Goal: Check status

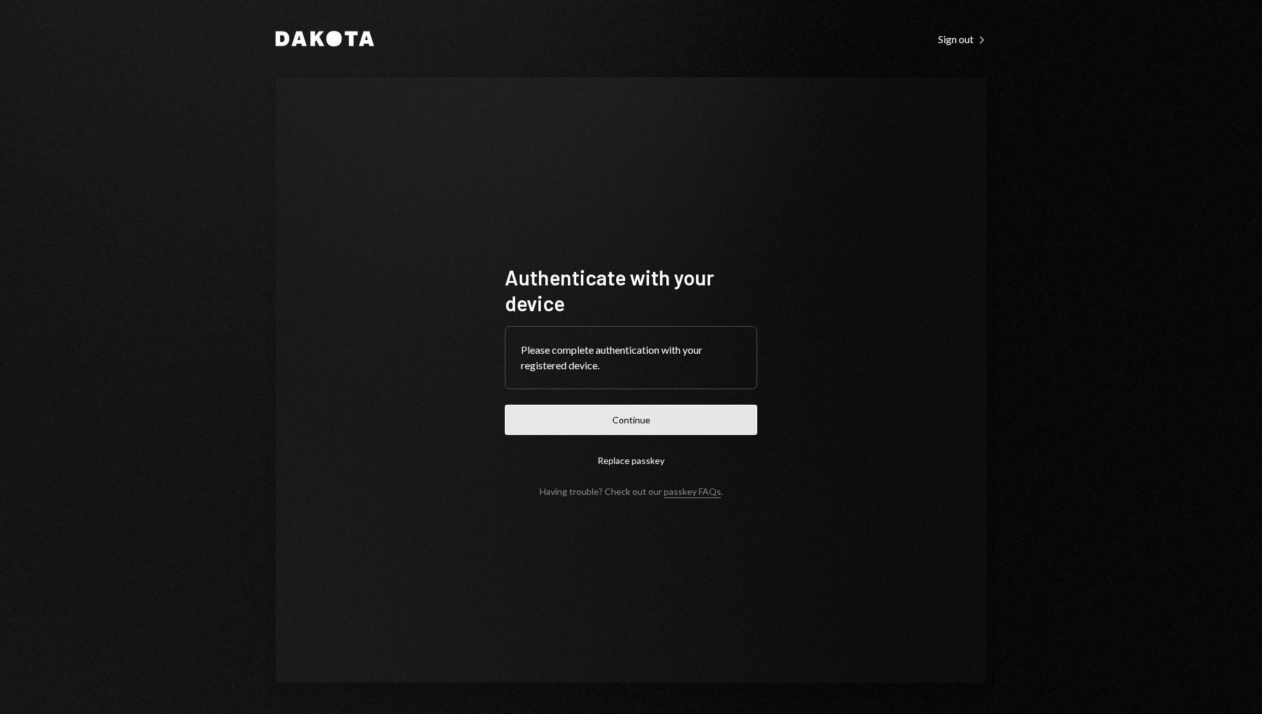
click at [660, 422] on button "Continue" at bounding box center [631, 419] width 252 height 30
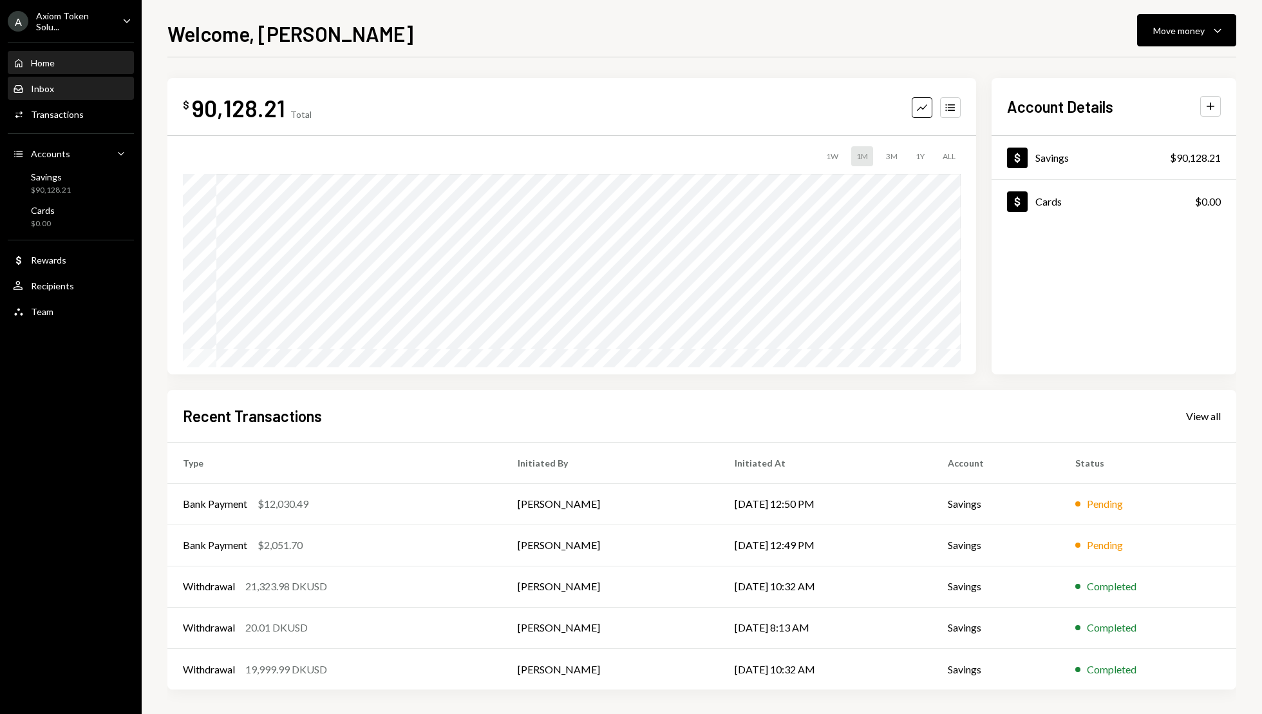
click at [56, 91] on div "Inbox Inbox" at bounding box center [71, 89] width 116 height 12
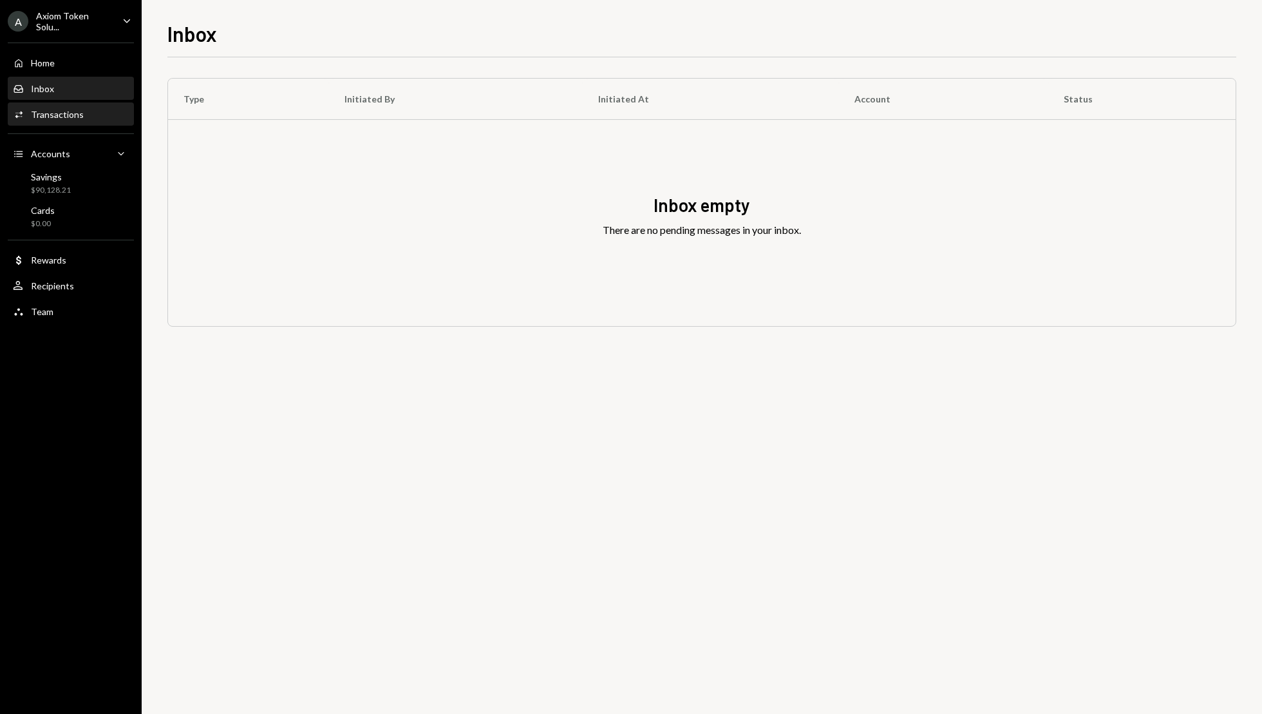
click at [96, 105] on div "Activities Transactions" at bounding box center [71, 115] width 116 height 22
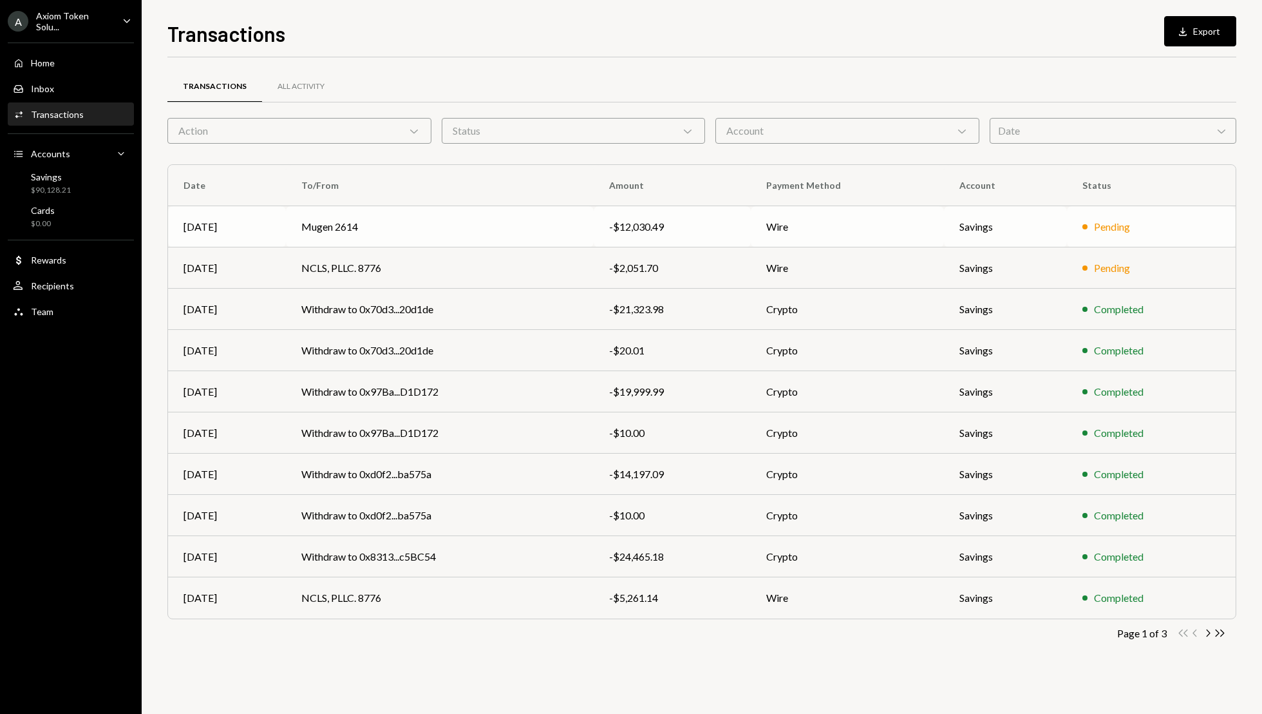
click at [509, 231] on td "Mugen 2614" at bounding box center [440, 226] width 308 height 41
